Goal: Transaction & Acquisition: Purchase product/service

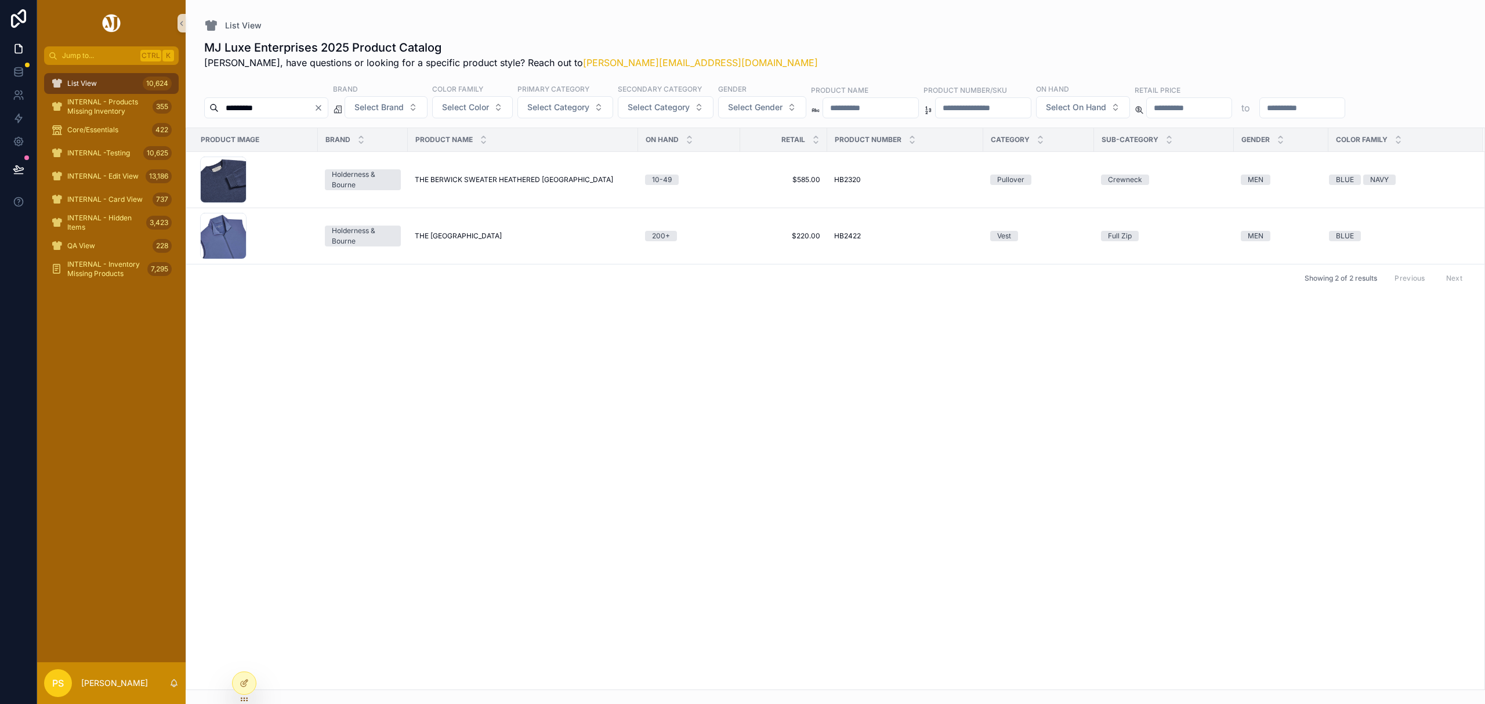
click at [108, 22] on img "scrollable content" at bounding box center [111, 23] width 22 height 19
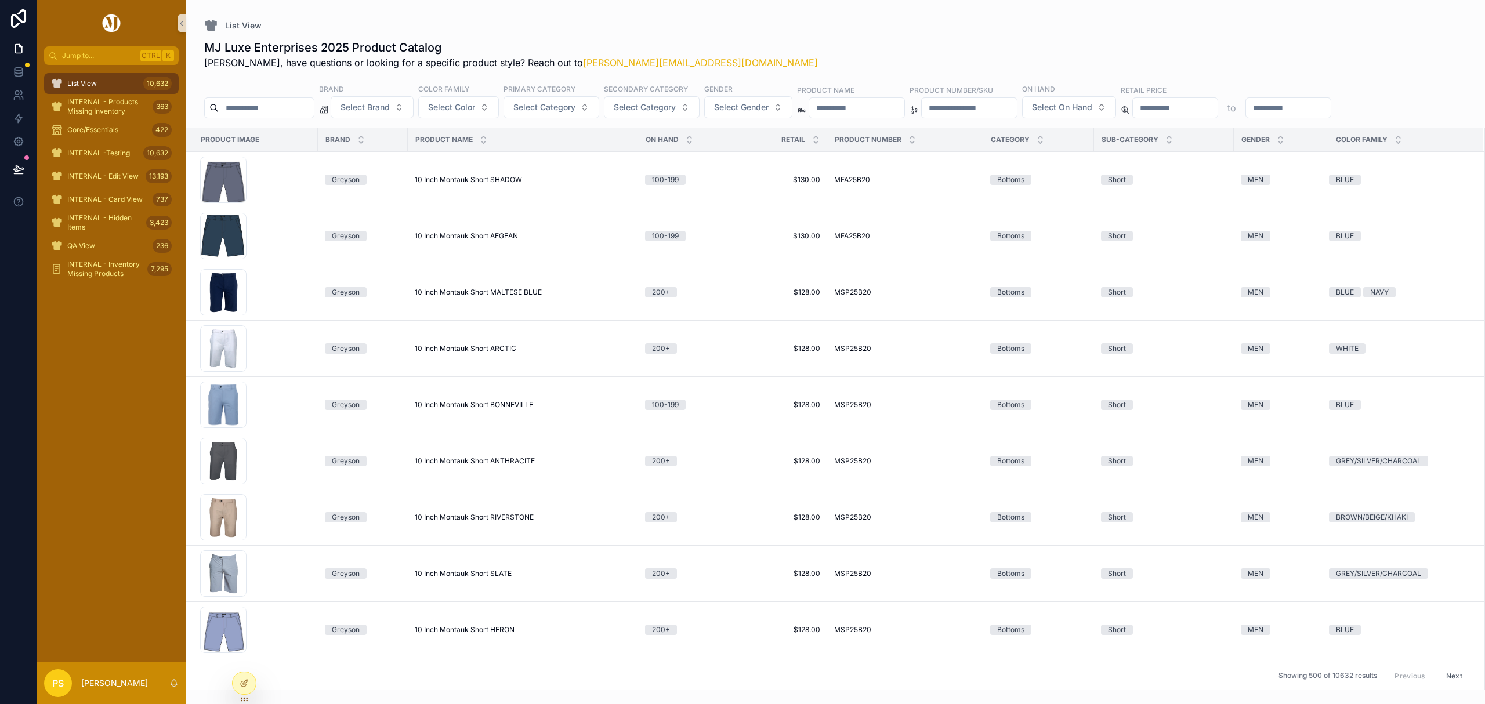
click at [103, 87] on div "List View 10,632" at bounding box center [111, 83] width 121 height 19
click at [265, 113] on input "scrollable content" at bounding box center [266, 108] width 95 height 16
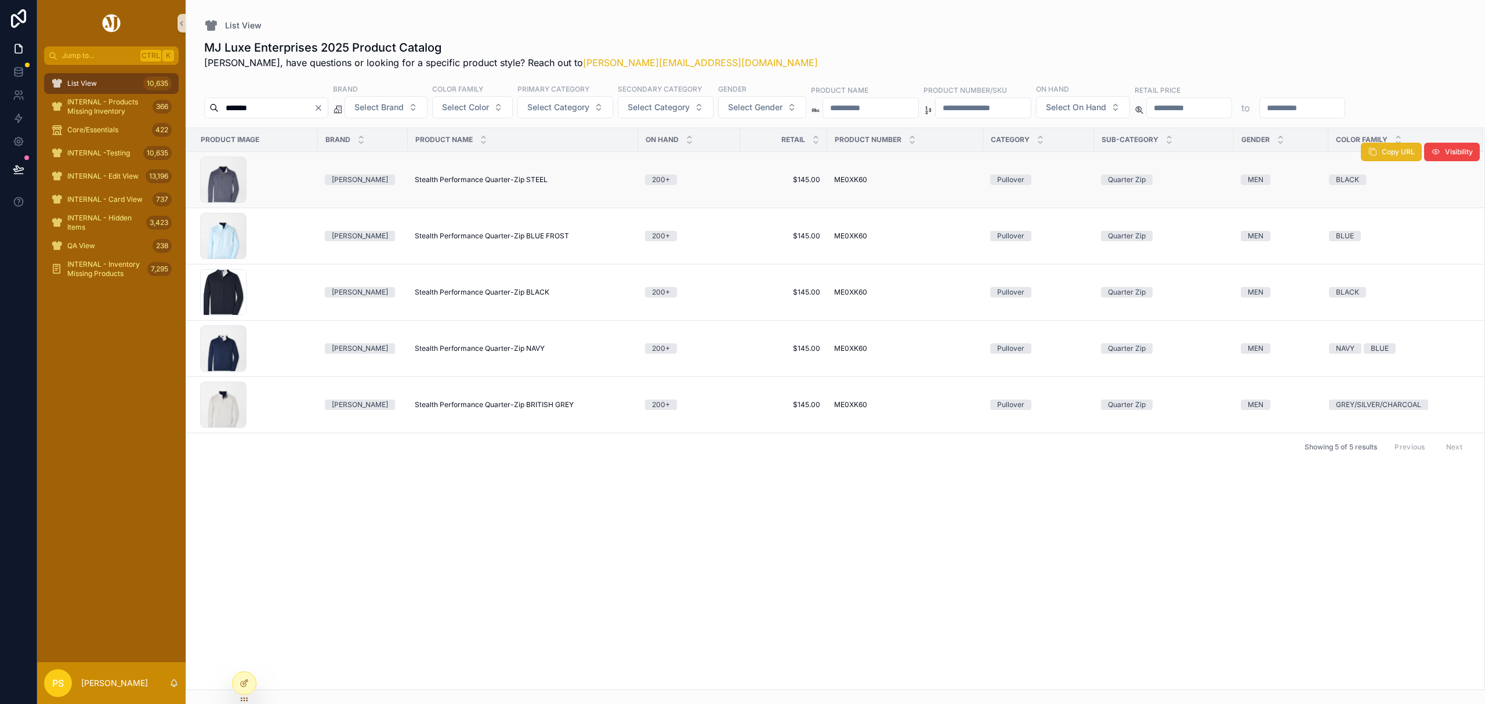
click at [1383, 158] on button "Copy URL" at bounding box center [1391, 152] width 61 height 19
click at [1376, 212] on button "Copy URL" at bounding box center [1391, 208] width 61 height 19
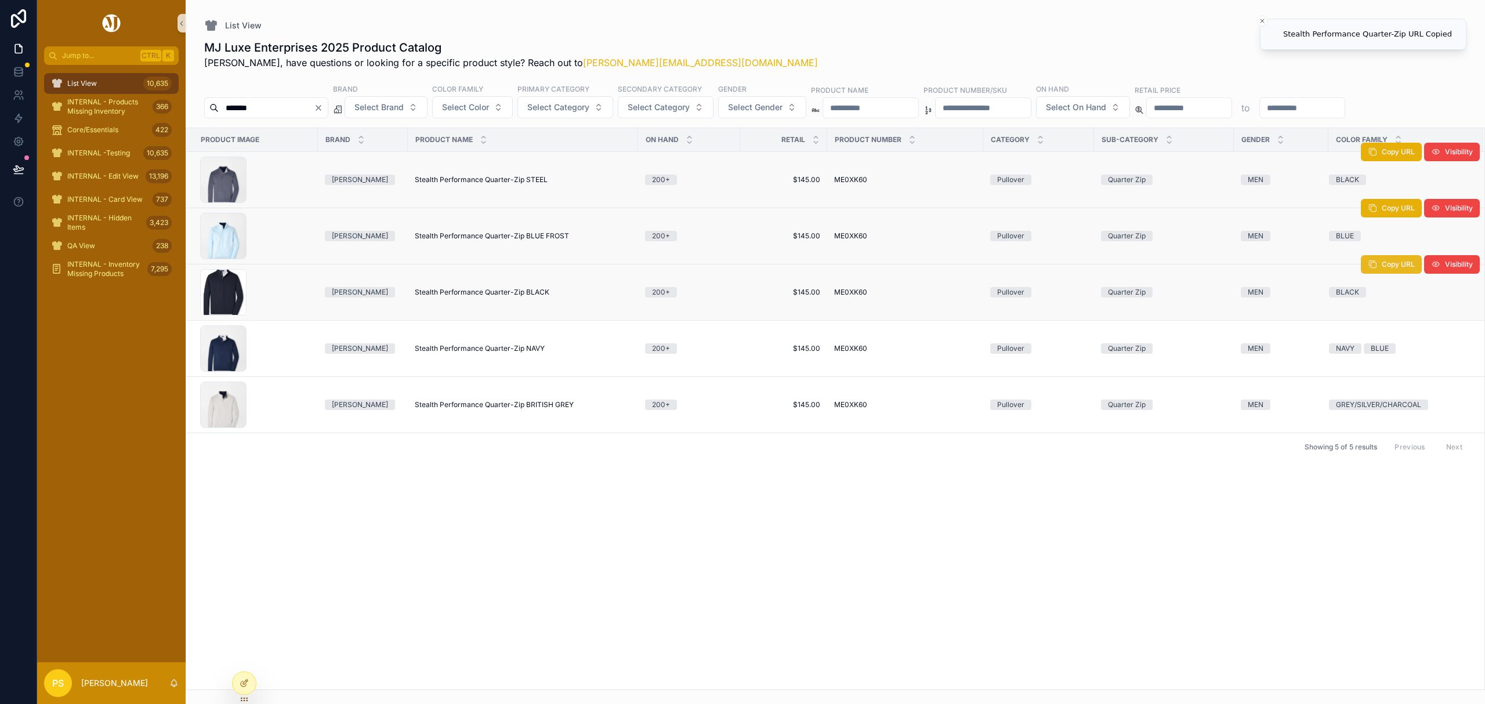
click at [1373, 269] on span "scrollable content" at bounding box center [1372, 264] width 9 height 9
click at [1388, 323] on span "Copy URL" at bounding box center [1397, 320] width 33 height 9
click at [1381, 382] on span "Copy URL" at bounding box center [1397, 376] width 33 height 9
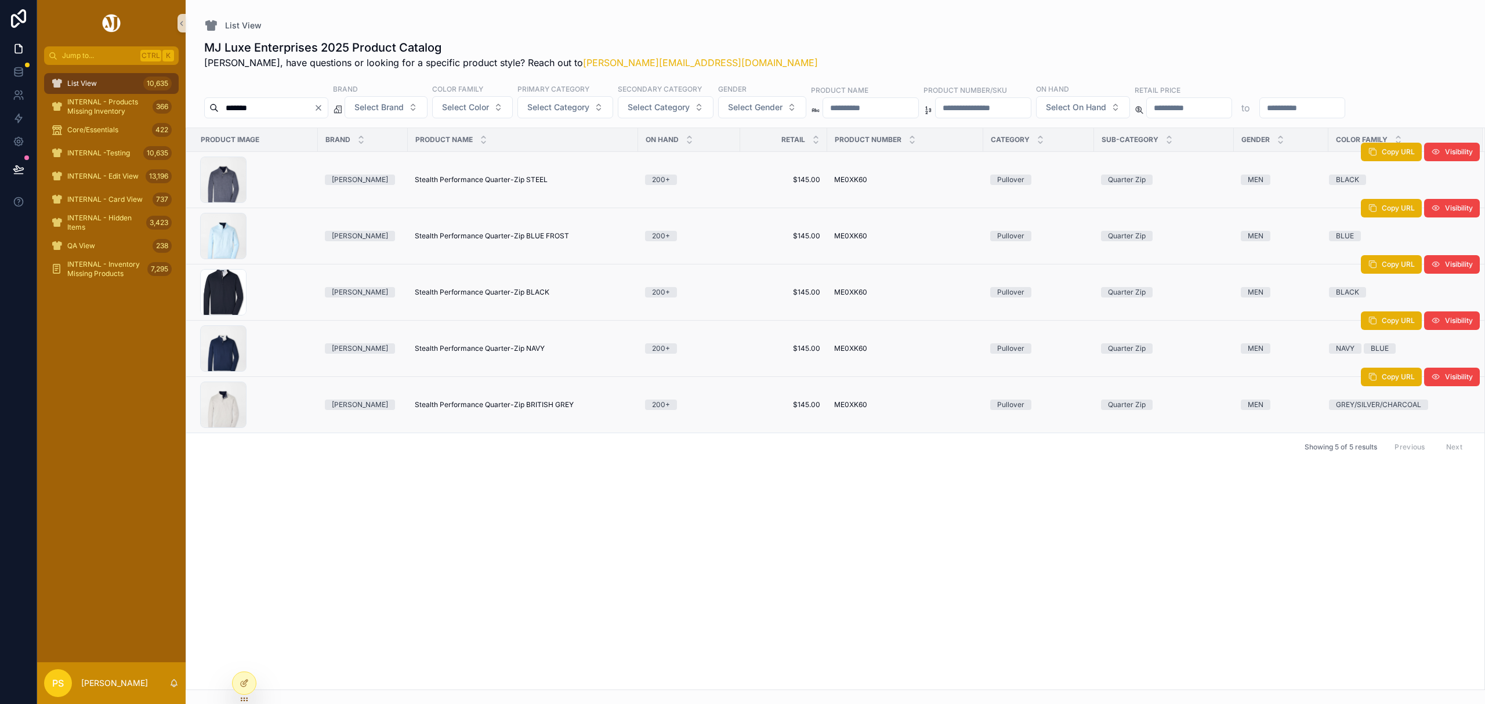
click at [295, 111] on input "*******" at bounding box center [266, 108] width 95 height 16
type input "*********"
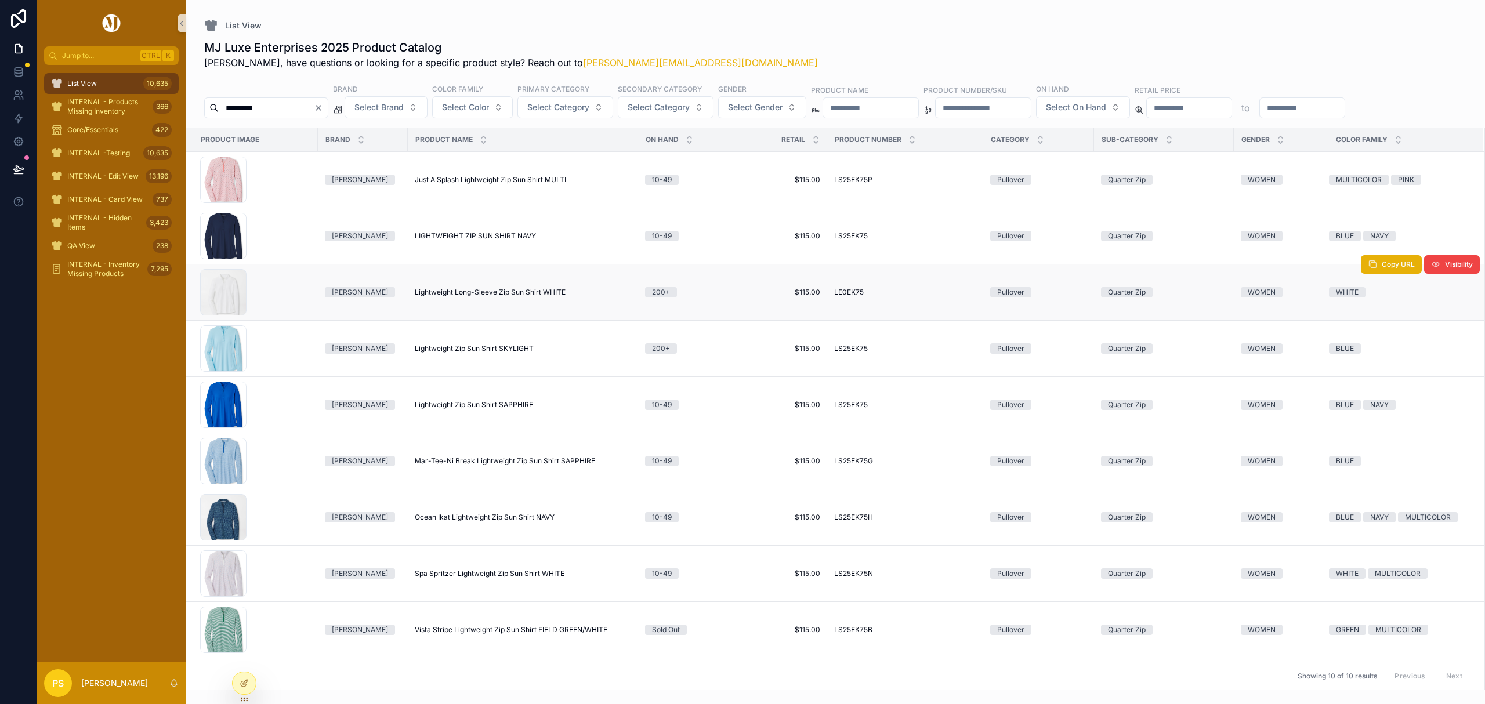
click at [498, 293] on span "Lightweight Long-Sleeve Zip Sun Shirt WHITE" at bounding box center [490, 292] width 151 height 9
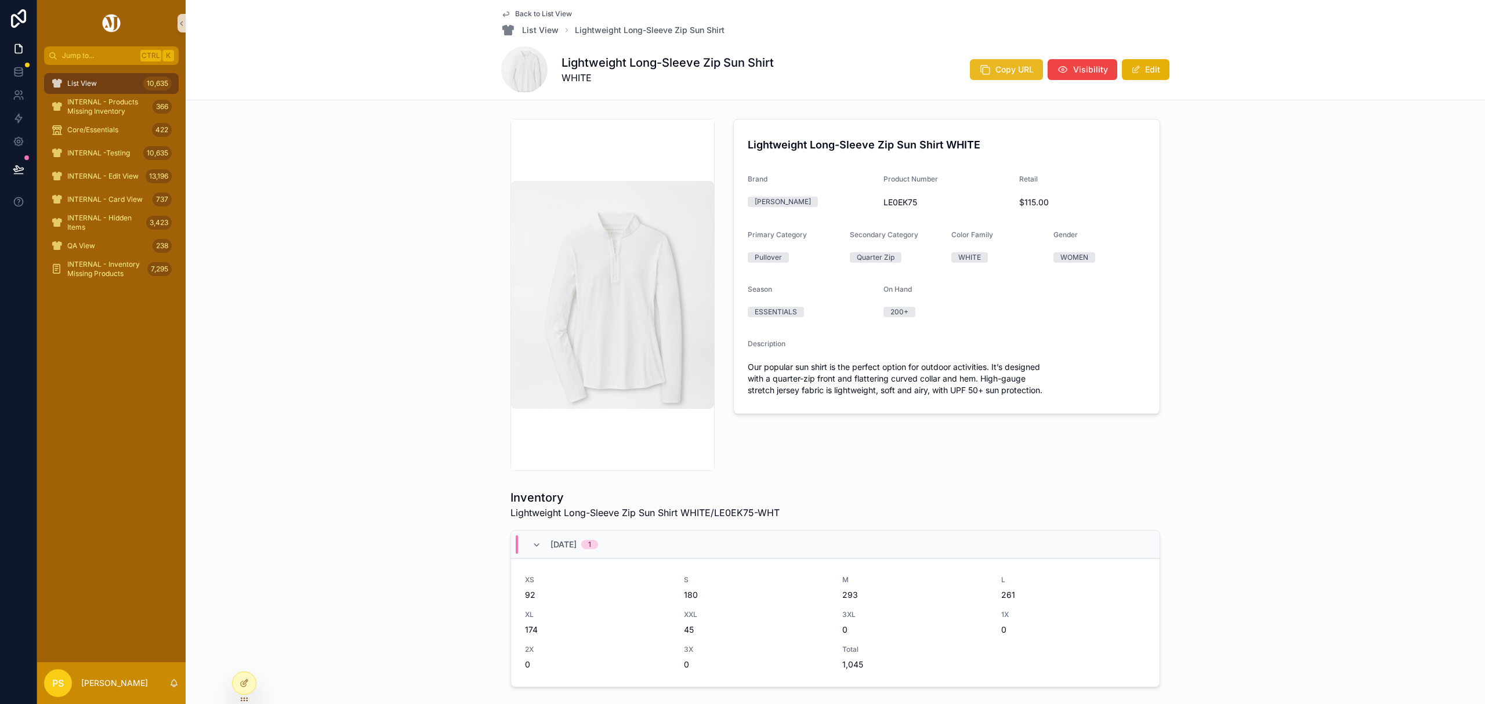
click at [984, 64] on icon "scrollable content" at bounding box center [985, 70] width 12 height 12
